Goal: Task Accomplishment & Management: Use online tool/utility

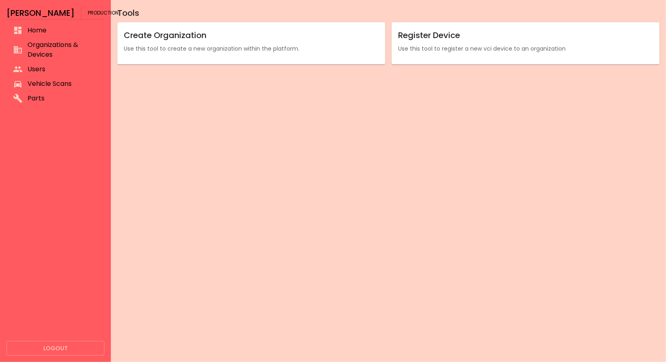
click at [19, 40] on li "Organizations & Devices" at bounding box center [55, 50] width 98 height 24
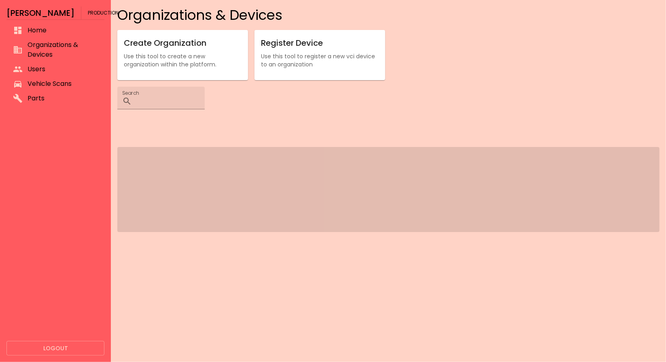
click at [39, 78] on li "Vehicle Scans" at bounding box center [55, 84] width 98 height 15
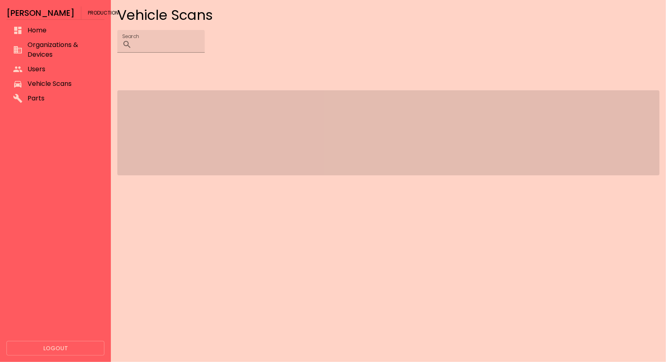
click at [39, 78] on li "Vehicle Scans" at bounding box center [55, 84] width 98 height 15
click at [51, 341] on button "Logout" at bounding box center [55, 348] width 98 height 15
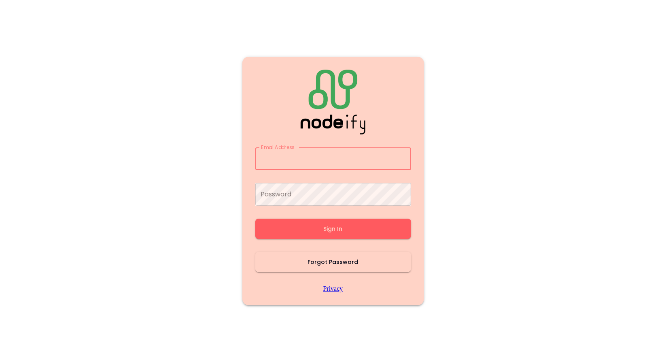
type input "**********"
click at [293, 228] on button "Sign In" at bounding box center [334, 229] width 156 height 20
type input "**********"
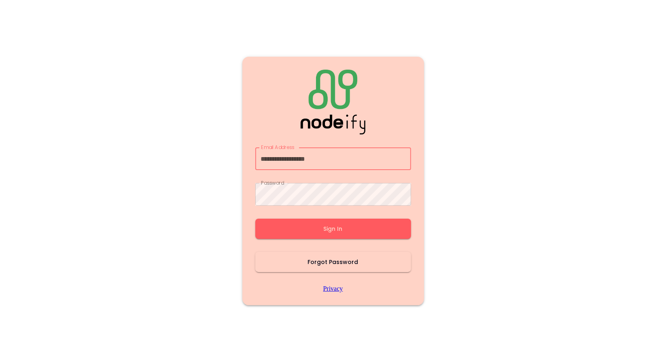
click at [293, 228] on button "Sign In" at bounding box center [334, 229] width 156 height 20
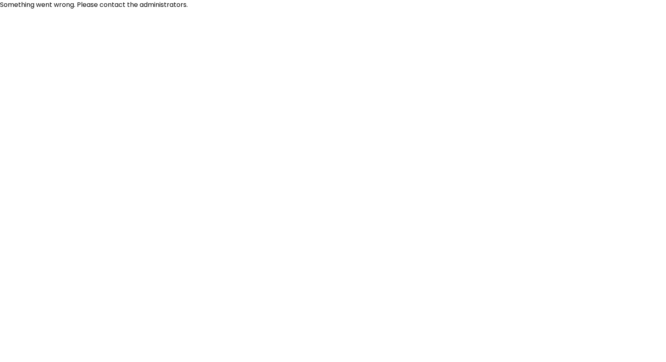
click at [293, 10] on html "Something went wrong. Please contact the administrators." at bounding box center [333, 5] width 666 height 10
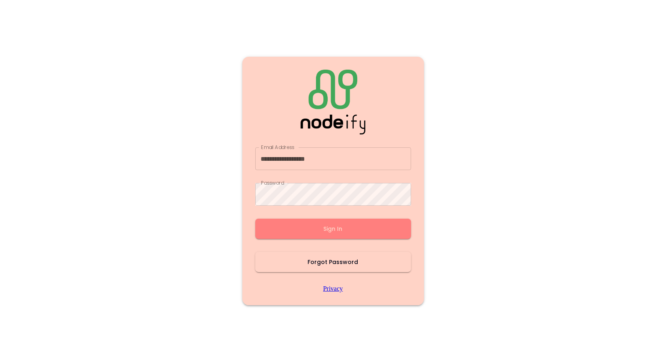
click at [293, 228] on button "Sign In" at bounding box center [334, 229] width 156 height 20
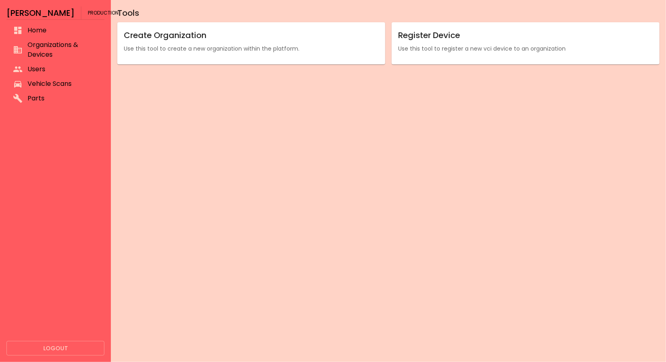
click at [47, 82] on span "Vehicle Scans" at bounding box center [63, 84] width 70 height 10
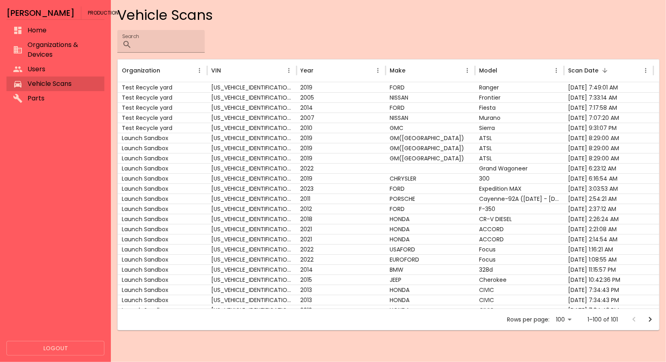
click at [66, 89] on li "Vehicle Scans" at bounding box center [55, 84] width 98 height 15
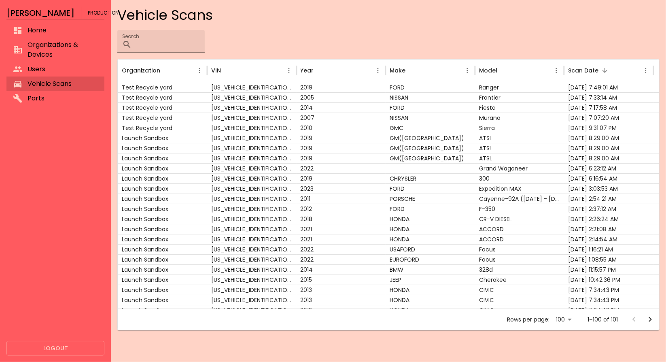
click at [66, 89] on li "Vehicle Scans" at bounding box center [55, 84] width 98 height 15
click at [69, 81] on span "Vehicle Scans" at bounding box center [63, 84] width 70 height 10
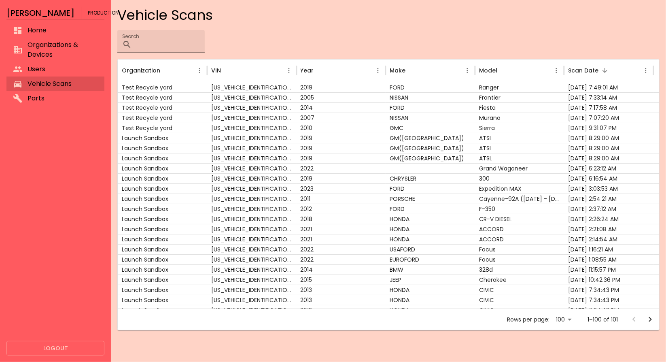
click at [55, 51] on span "Organizations & Devices" at bounding box center [63, 49] width 70 height 19
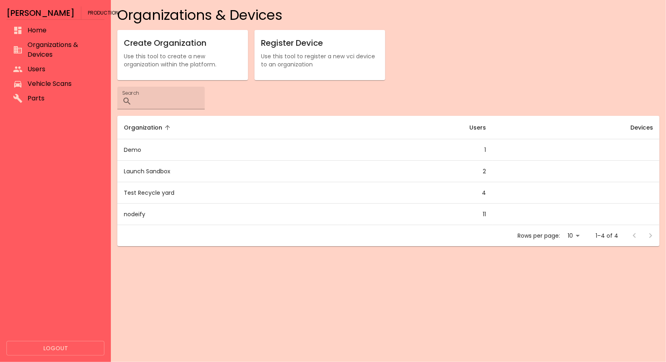
click at [45, 87] on span "Vehicle Scans" at bounding box center [63, 84] width 70 height 10
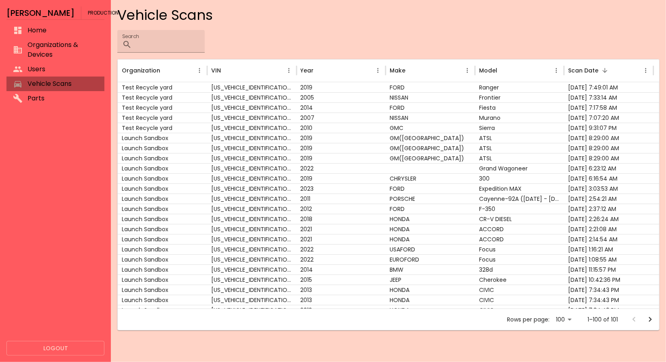
click at [45, 87] on span "Vehicle Scans" at bounding box center [63, 84] width 70 height 10
click at [55, 84] on span "Vehicle Scans" at bounding box center [63, 84] width 70 height 10
click at [55, 83] on span "Vehicle Scans" at bounding box center [63, 84] width 70 height 10
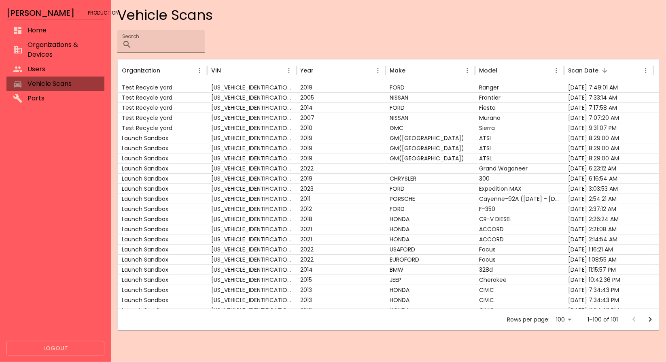
click at [55, 83] on span "Vehicle Scans" at bounding box center [63, 84] width 70 height 10
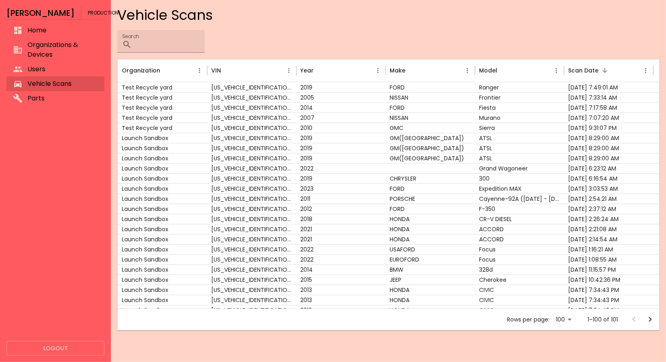
click at [89, 339] on div at bounding box center [55, 225] width 98 height 232
click at [82, 348] on button "Logout" at bounding box center [55, 348] width 98 height 15
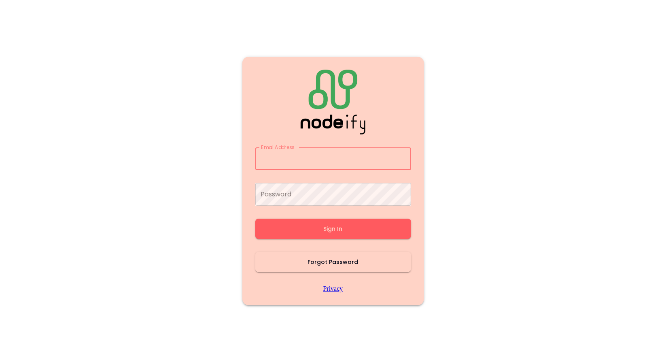
type input "**********"
click at [353, 211] on div "**********" at bounding box center [334, 181] width 156 height 223
click at [341, 223] on button "Sign In" at bounding box center [334, 229] width 156 height 20
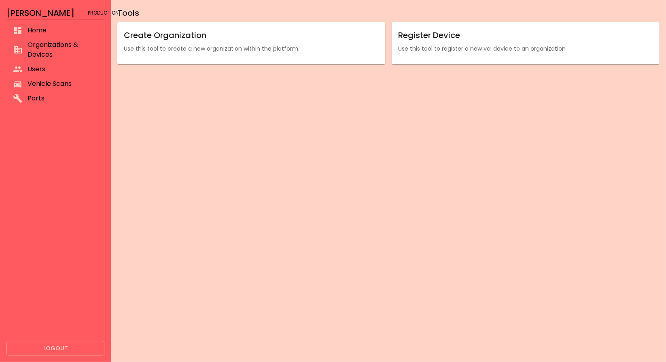
click at [46, 83] on span "Vehicle Scans" at bounding box center [63, 84] width 70 height 10
